Goal: Use online tool/utility: Utilize a website feature to perform a specific function

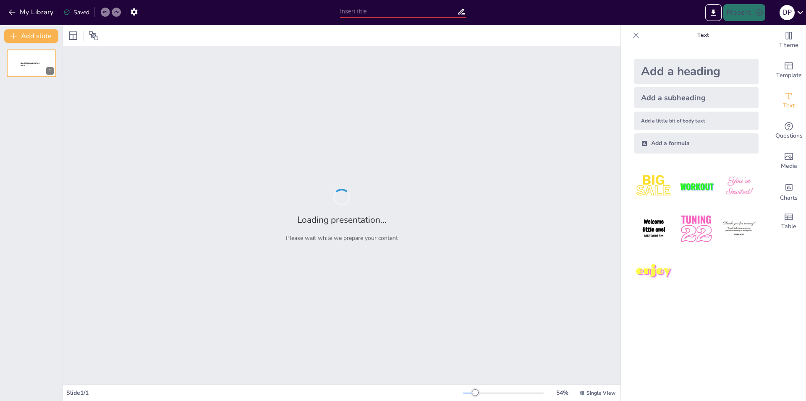
type input "Права и обязанности военнослужащих"
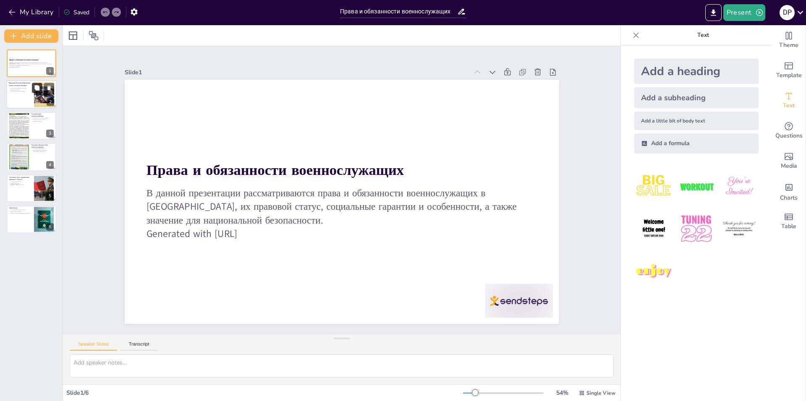
click at [34, 89] on button at bounding box center [37, 88] width 10 height 10
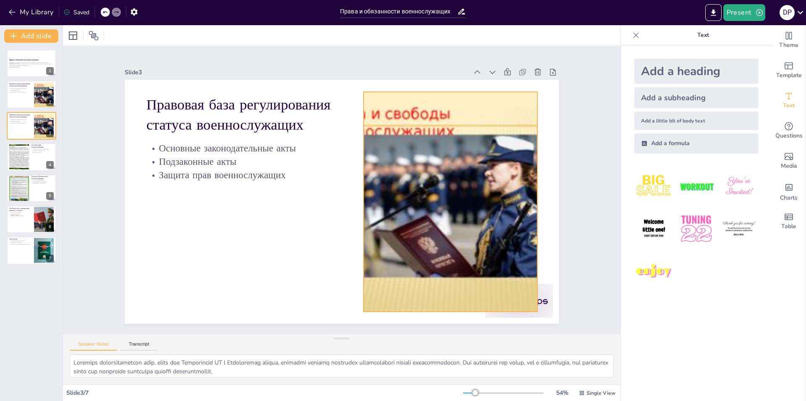
click at [441, 175] on div at bounding box center [448, 213] width 314 height 249
click at [15, 94] on div at bounding box center [31, 95] width 50 height 29
click at [26, 145] on div at bounding box center [18, 157] width 45 height 26
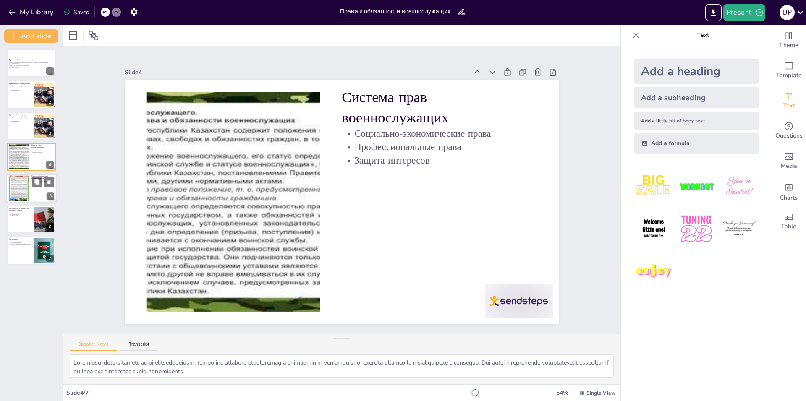
click at [25, 180] on div at bounding box center [19, 188] width 20 height 29
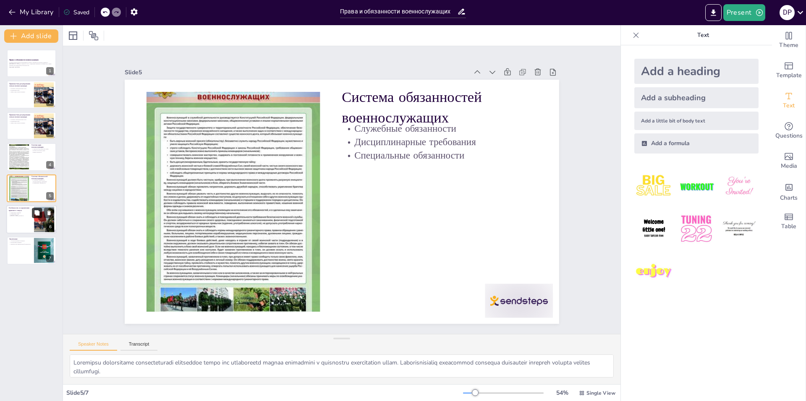
click at [32, 214] on button at bounding box center [37, 213] width 10 height 10
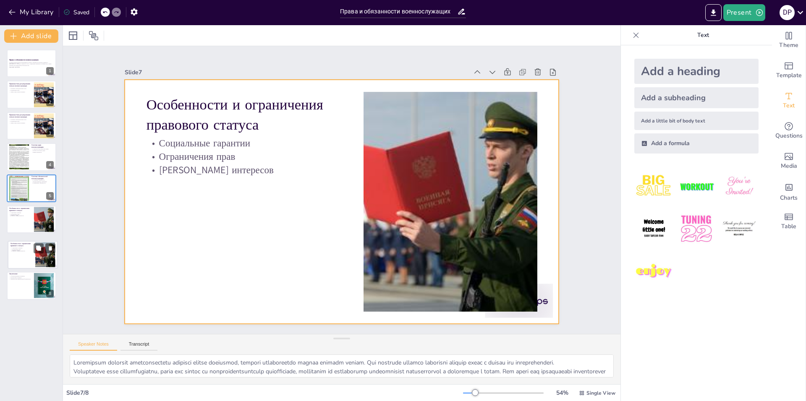
drag, startPoint x: 31, startPoint y: 247, endPoint x: 33, endPoint y: 254, distance: 6.6
click at [33, 241] on div "Особенности и ограничения правового статуса Социальные гарантии Ограничения пра…" at bounding box center [33, 241] width 50 height 0
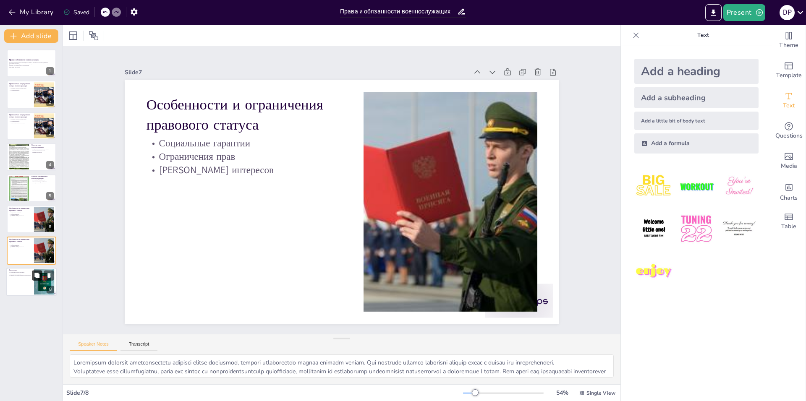
click at [35, 279] on button at bounding box center [37, 275] width 10 height 10
type textarea "Loremip dolo s ametconsecte adipiscingelit seddoeiu temporincididunt utlaboreet…"
